Goal: Information Seeking & Learning: Learn about a topic

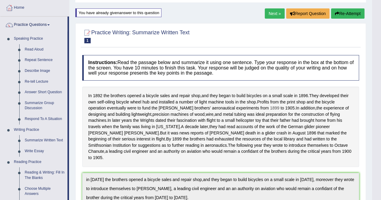
scroll to position [0, 0]
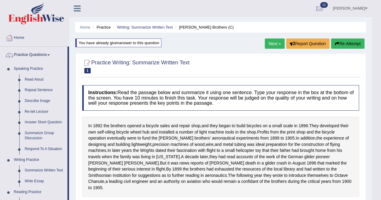
click at [267, 42] on link "Next »" at bounding box center [274, 44] width 20 height 10
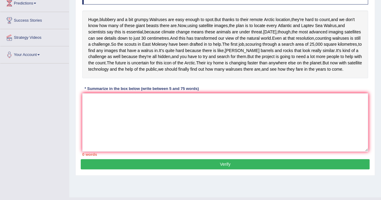
scroll to position [128, 0]
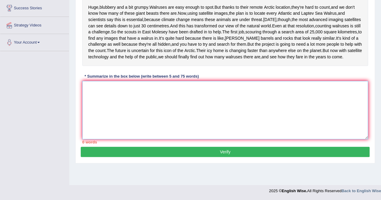
drag, startPoint x: 94, startPoint y: 112, endPoint x: 96, endPoint y: 107, distance: 4.9
click at [96, 108] on textarea at bounding box center [225, 110] width 286 height 58
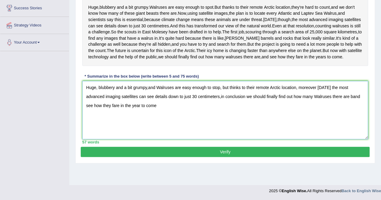
type textarea "Huge, blubbery and a bit grumpy,and Walruses are easy enough to stop, but think…"
click at [180, 157] on button "Verify" at bounding box center [225, 152] width 289 height 10
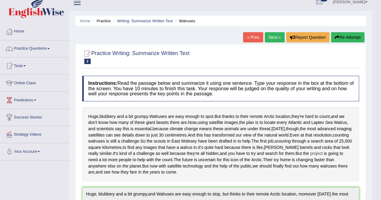
scroll to position [0, 0]
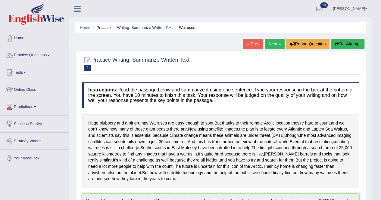
click at [341, 39] on button "Re-Attempt" at bounding box center [347, 44] width 33 height 10
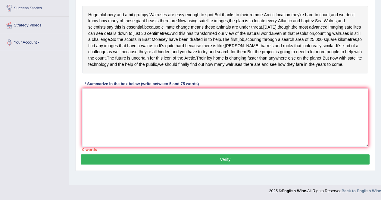
scroll to position [136, 0]
paste textarea "Huge, blubbery and a bit grumpy,and Walruses are easy enough to stop, but think…"
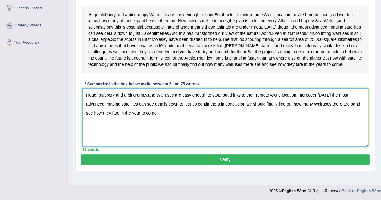
type textarea "Huge, blubbery and a bit grumpy,and Walruses are easy enough to stop, but think…"
click at [182, 165] on button "Verify" at bounding box center [225, 159] width 289 height 10
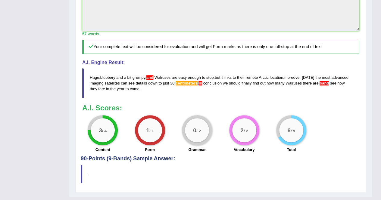
scroll to position [230, 0]
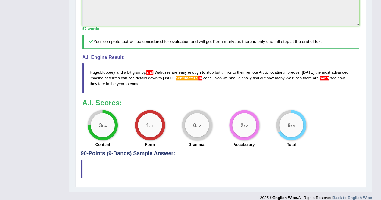
click at [132, 92] on blockquote "Huge , blubbery and a bit grumpy , and Walruses are easy enough to stop , but t…" at bounding box center [220, 78] width 277 height 30
click at [218, 49] on h5 "Your complete text will be considered for evaluation and will get Form marks as…" at bounding box center [220, 42] width 277 height 14
click at [220, 49] on h5 "Your complete text will be considered for evaluation and will get Form marks as…" at bounding box center [220, 42] width 277 height 14
drag, startPoint x: 220, startPoint y: 67, endPoint x: 214, endPoint y: 99, distance: 32.6
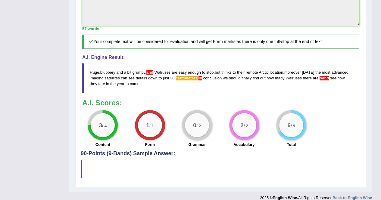
click at [214, 98] on div "Instructions: Read the passage below and summarize it using one sentence. Type …" at bounding box center [221, 2] width 280 height 298
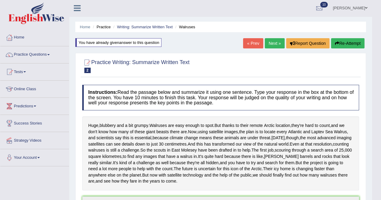
scroll to position [0, 0]
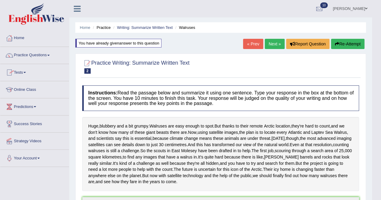
click at [52, 54] on link "Practice Questions" at bounding box center [34, 54] width 69 height 15
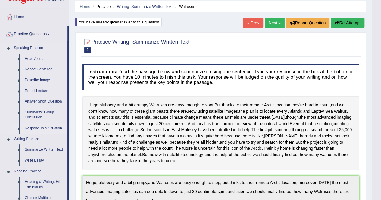
scroll to position [30, 0]
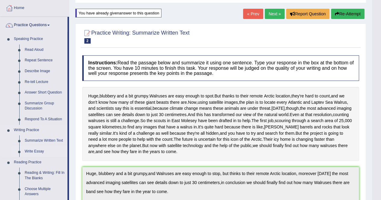
click at [35, 152] on link "Write Essay" at bounding box center [44, 151] width 45 height 11
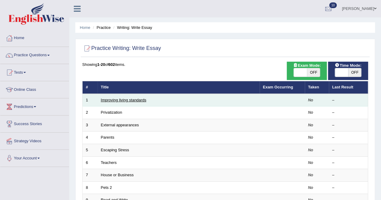
click at [120, 100] on link "Improving living standards" at bounding box center [123, 100] width 45 height 5
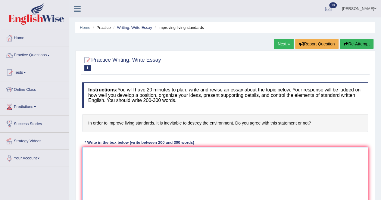
click at [107, 153] on textarea at bounding box center [225, 176] width 286 height 58
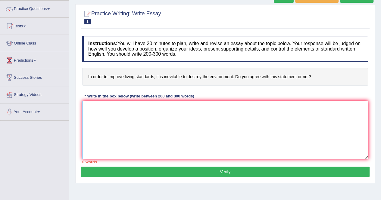
scroll to position [60, 0]
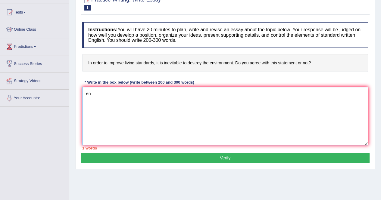
type textarea "e"
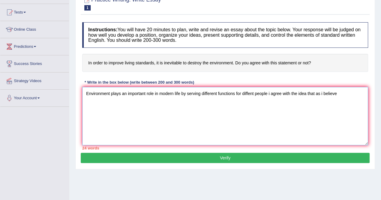
click at [281, 91] on textarea "Environment plays an important role in modern life by serving different functio…" at bounding box center [225, 116] width 286 height 58
click at [270, 92] on textarea "Environment plays an important role in modern life by serving different functio…" at bounding box center [225, 116] width 286 height 58
click at [348, 94] on textarea "Environment plays an important role in modern life by serving different functio…" at bounding box center [225, 116] width 286 height 58
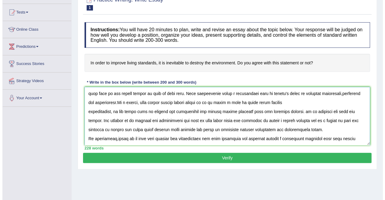
scroll to position [41, 0]
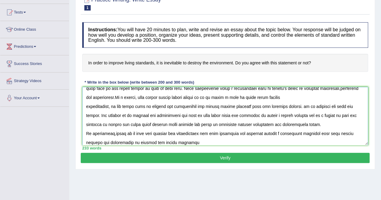
type textarea "Environment plays an important role in modern life by serving different functio…"
click at [170, 156] on button "Verify" at bounding box center [225, 158] width 289 height 10
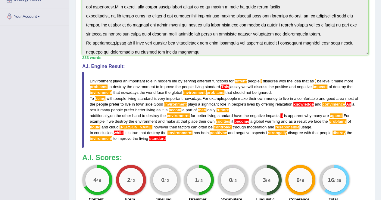
scroll to position [172, 0]
